Goal: Information Seeking & Learning: Learn about a topic

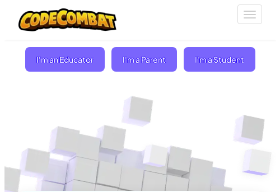
scroll to position [168, 0]
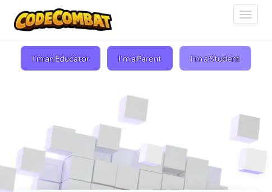
click at [202, 56] on span "I'm a Student" at bounding box center [215, 58] width 72 height 25
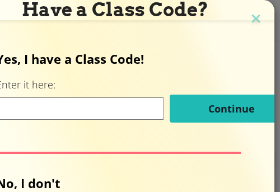
scroll to position [0, 0]
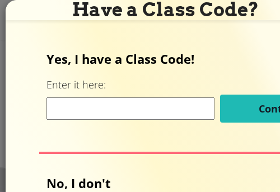
drag, startPoint x: 122, startPoint y: 122, endPoint x: 133, endPoint y: 102, distance: 22.6
click at [122, 121] on div "Continue" at bounding box center [166, 109] width 238 height 28
drag, startPoint x: 133, startPoint y: 102, endPoint x: 151, endPoint y: 100, distance: 18.6
click at [133, 102] on input at bounding box center [131, 109] width 168 height 22
type input "adwa"
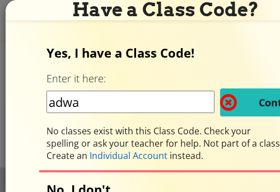
click at [199, 108] on input "adwa" at bounding box center [131, 102] width 168 height 22
drag, startPoint x: 199, startPoint y: 108, endPoint x: 36, endPoint y: 97, distance: 162.9
click at [36, 97] on div "Yes, I have a Class Code! Enter it here: adwa Continue No classes exist with th…" at bounding box center [165, 150] width 297 height 220
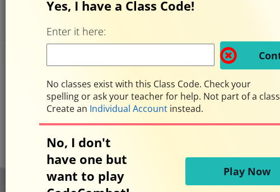
scroll to position [112, 0]
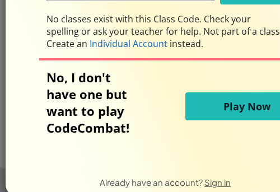
click at [215, 109] on button "Play Now" at bounding box center [247, 106] width 123 height 28
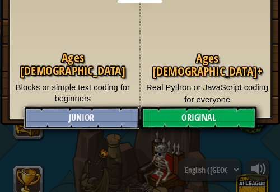
click at [105, 121] on link "Junior" at bounding box center [82, 118] width 116 height 22
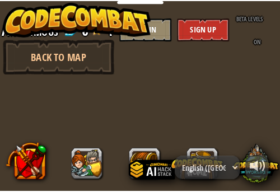
scroll to position [4, 0]
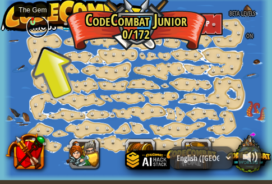
click at [44, 34] on link at bounding box center [37, 27] width 22 height 22
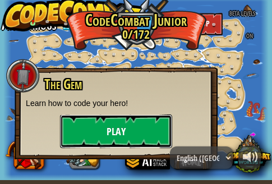
click at [125, 133] on button "Play" at bounding box center [116, 131] width 112 height 34
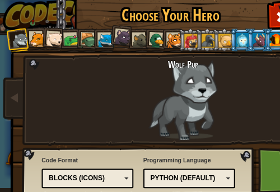
scroll to position [56, 0]
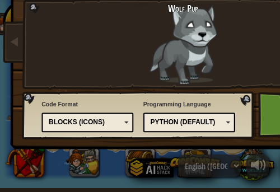
click at [205, 123] on div "Python (Default)" at bounding box center [187, 123] width 73 height 10
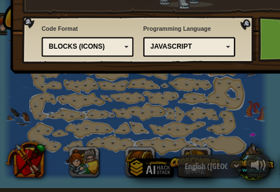
scroll to position [0, 0]
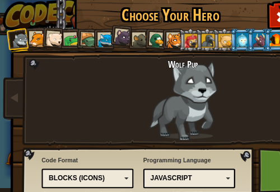
click at [157, 105] on div "Wolf Pup" at bounding box center [183, 99] width 221 height 81
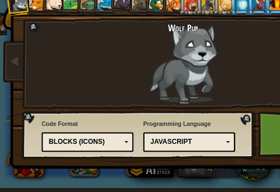
scroll to position [56, 0]
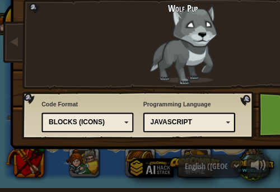
click at [111, 127] on div "Blocks (Icons)" at bounding box center [85, 123] width 73 height 10
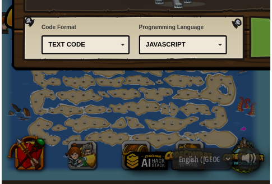
scroll to position [0, 0]
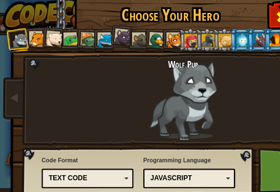
click at [270, 13] on div at bounding box center [282, 16] width 26 height 26
